Goal: Contribute content: Contribute content

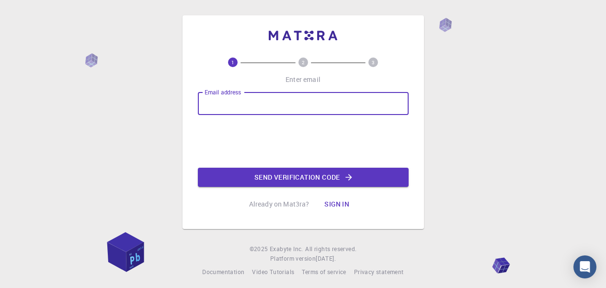
click at [256, 101] on input "Email address" at bounding box center [303, 103] width 211 height 23
type input "[EMAIL_ADDRESS][DOMAIN_NAME]"
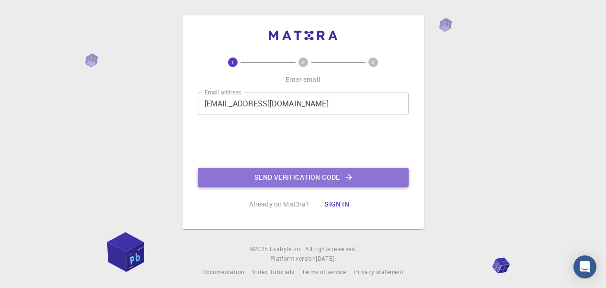
click at [331, 174] on button "Send verification code" at bounding box center [303, 177] width 211 height 19
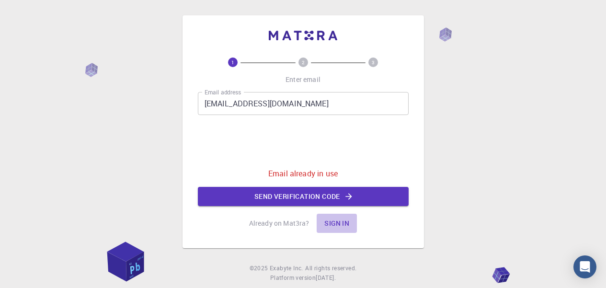
click at [330, 224] on button "Sign in" at bounding box center [337, 223] width 40 height 19
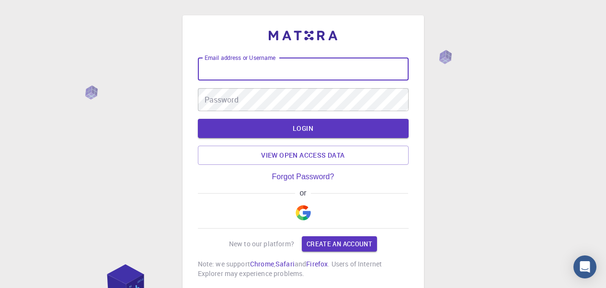
click at [292, 71] on input "Email address or Username" at bounding box center [303, 69] width 211 height 23
type input "n"
type input "[EMAIL_ADDRESS][DOMAIN_NAME]"
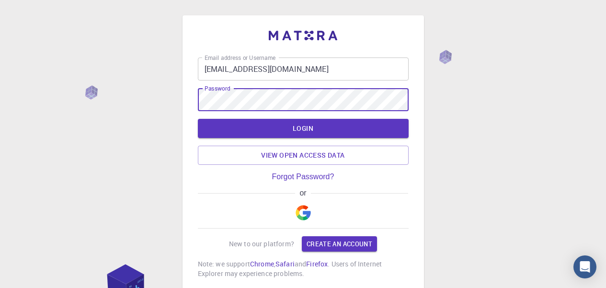
click at [306, 126] on button "LOGIN" at bounding box center [303, 128] width 211 height 19
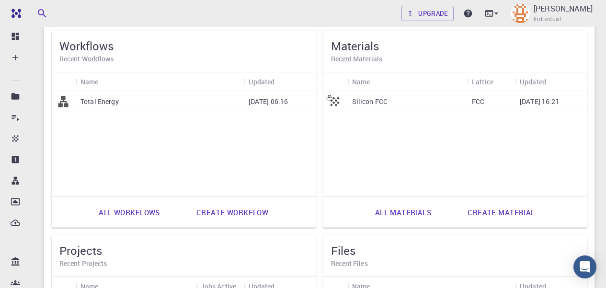
scroll to position [282, 0]
click at [372, 97] on p "Silicon FCC" at bounding box center [370, 101] width 36 height 10
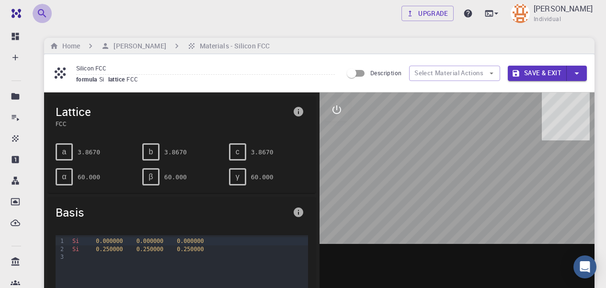
click at [42, 12] on icon "button" at bounding box center [42, 14] width 12 height 12
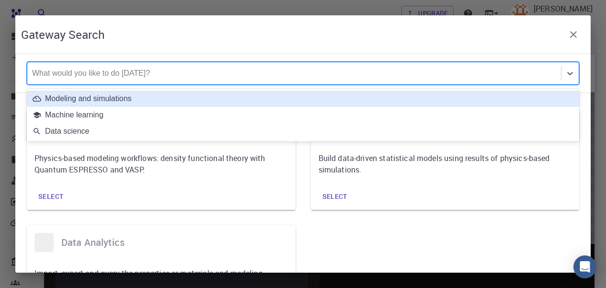
click at [99, 70] on div at bounding box center [294, 73] width 524 height 11
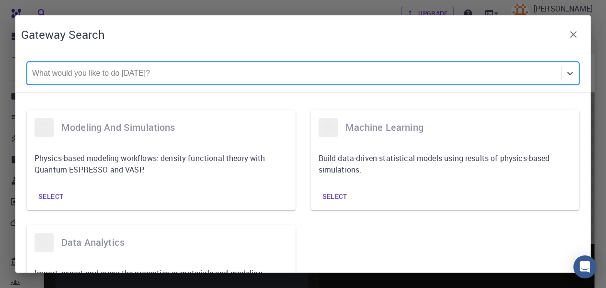
click at [84, 65] on div "What would you like to do [DATE]?" at bounding box center [294, 73] width 534 height 22
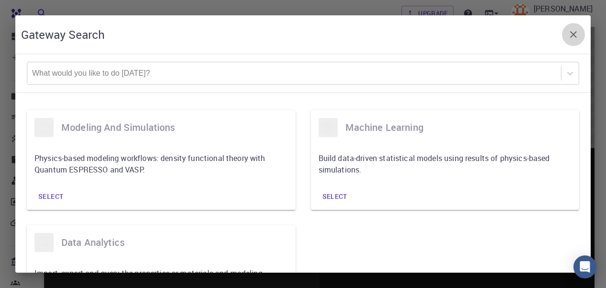
click at [573, 33] on icon "button" at bounding box center [573, 34] width 7 height 7
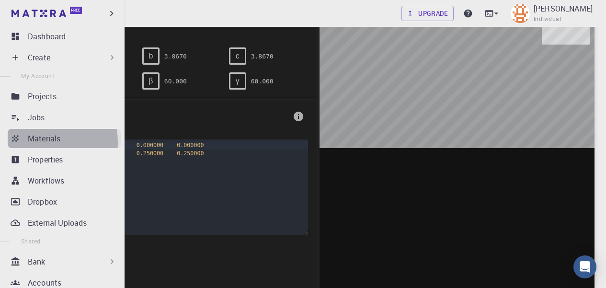
click at [44, 142] on p "Materials" at bounding box center [44, 139] width 33 height 12
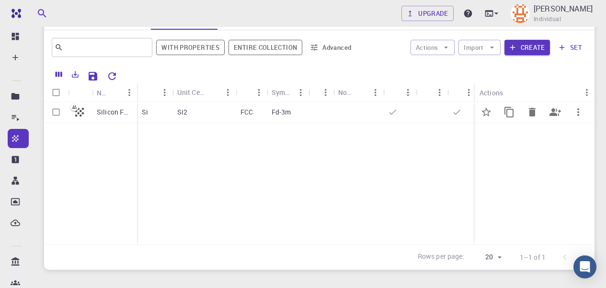
click at [142, 115] on p "Si" at bounding box center [145, 112] width 6 height 10
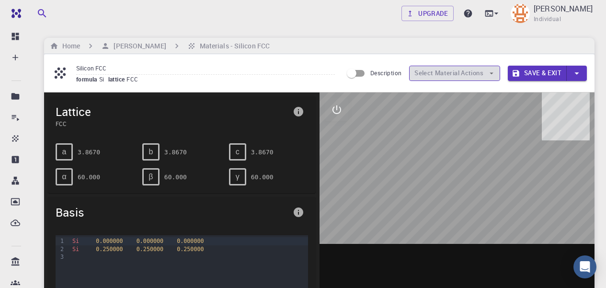
click at [470, 71] on button "Select Material Actions" at bounding box center [454, 73] width 91 height 15
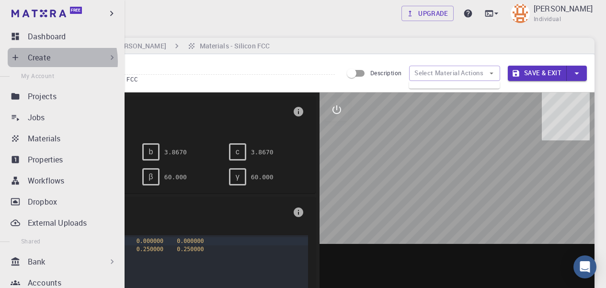
click at [48, 61] on p "Create" at bounding box center [39, 58] width 23 height 12
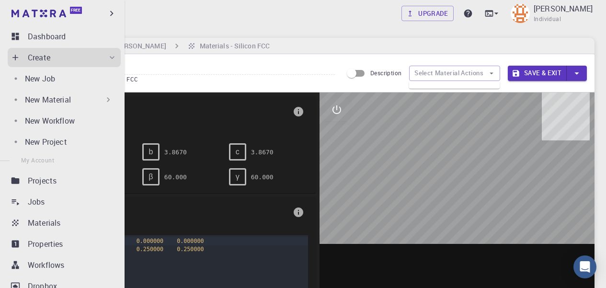
click at [58, 99] on p "New Material" at bounding box center [48, 100] width 46 height 12
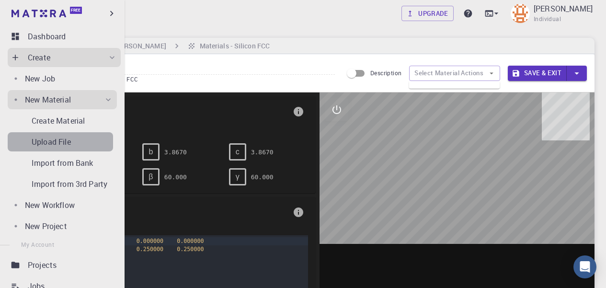
click at [64, 136] on p "Upload File" at bounding box center [51, 142] width 39 height 12
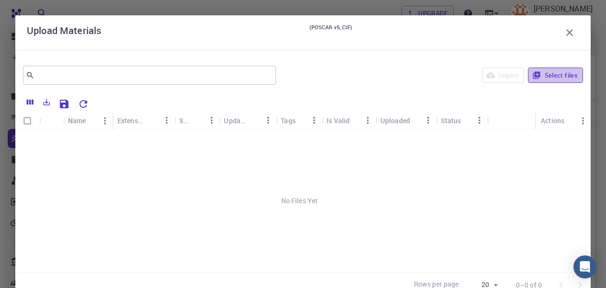
click at [543, 70] on button "Select files" at bounding box center [555, 75] width 55 height 15
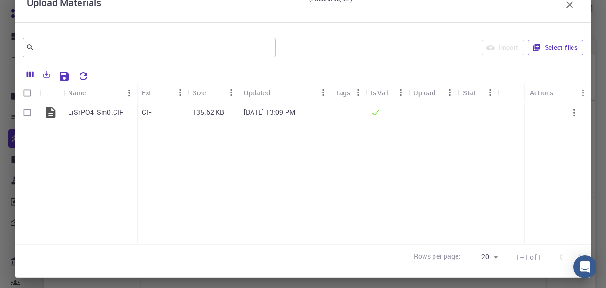
scroll to position [33, 0]
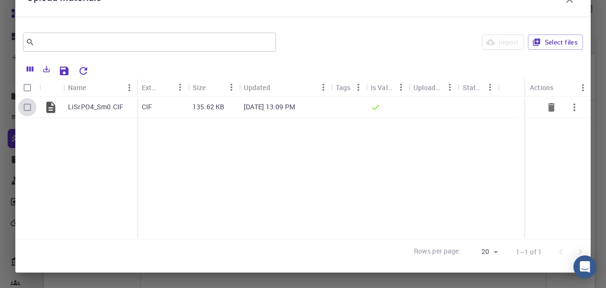
click at [27, 106] on input "Select row" at bounding box center [27, 107] width 18 height 18
checkbox input "true"
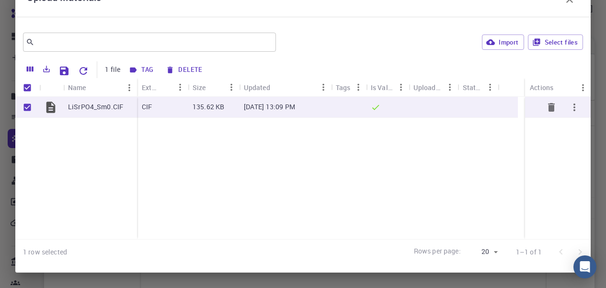
click at [216, 106] on p "135.62 KB" at bounding box center [209, 107] width 32 height 10
drag, startPoint x: 216, startPoint y: 106, endPoint x: 251, endPoint y: 111, distance: 35.3
click at [216, 106] on p "135.62 KB" at bounding box center [209, 107] width 32 height 10
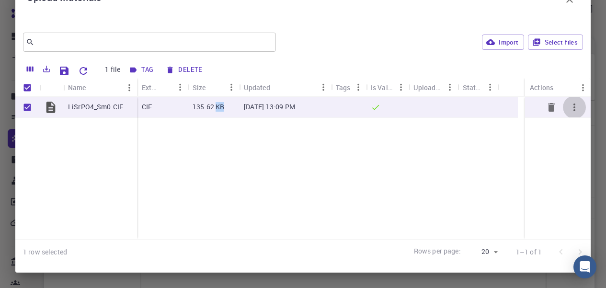
click at [569, 105] on icon "button" at bounding box center [575, 108] width 12 height 12
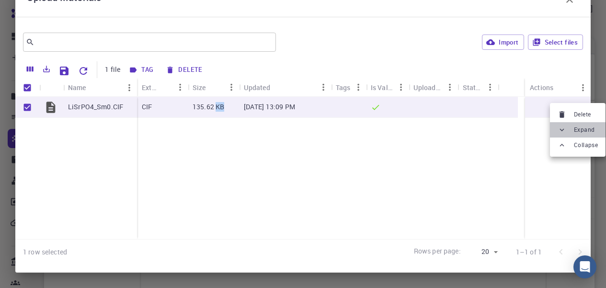
click at [579, 129] on span "Expand" at bounding box center [584, 130] width 21 height 10
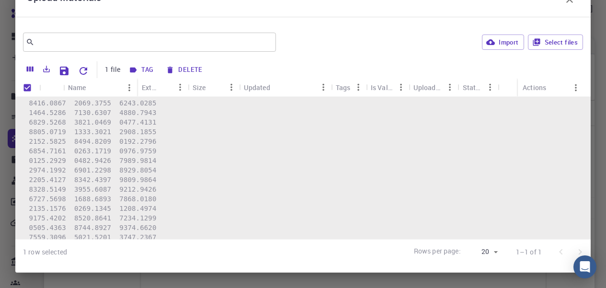
scroll to position [3424, 0]
click at [532, 89] on div "Actions" at bounding box center [534, 87] width 23 height 19
click at [571, 87] on icon "Menu" at bounding box center [576, 87] width 11 height 11
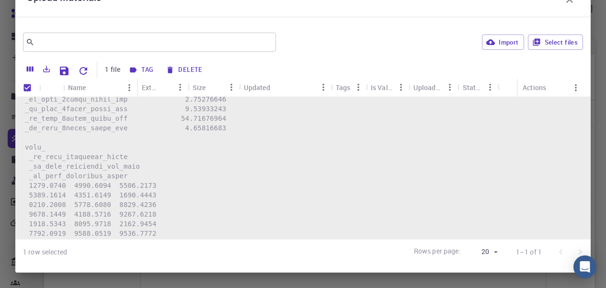
scroll to position [2457, 0]
